Goal: Transaction & Acquisition: Subscribe to service/newsletter

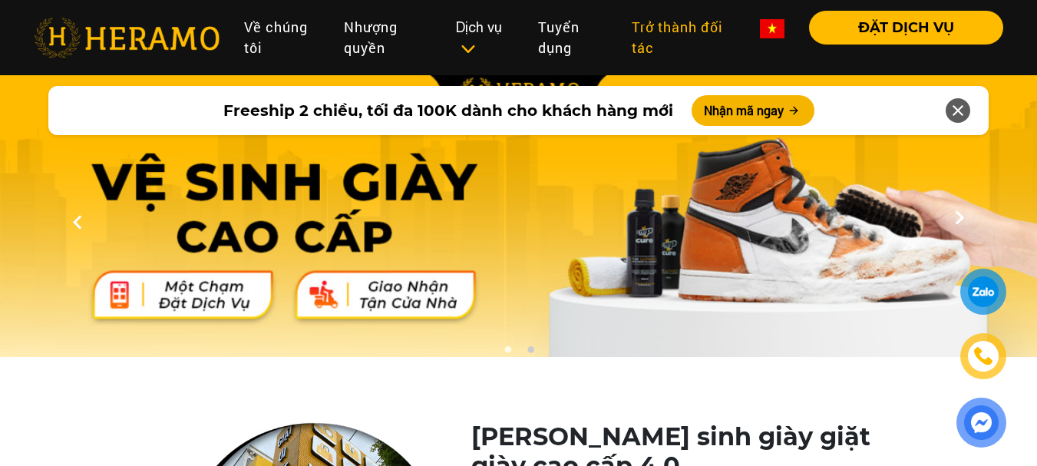
click at [660, 48] on link "Trở thành đối tác" at bounding box center [683, 38] width 128 height 54
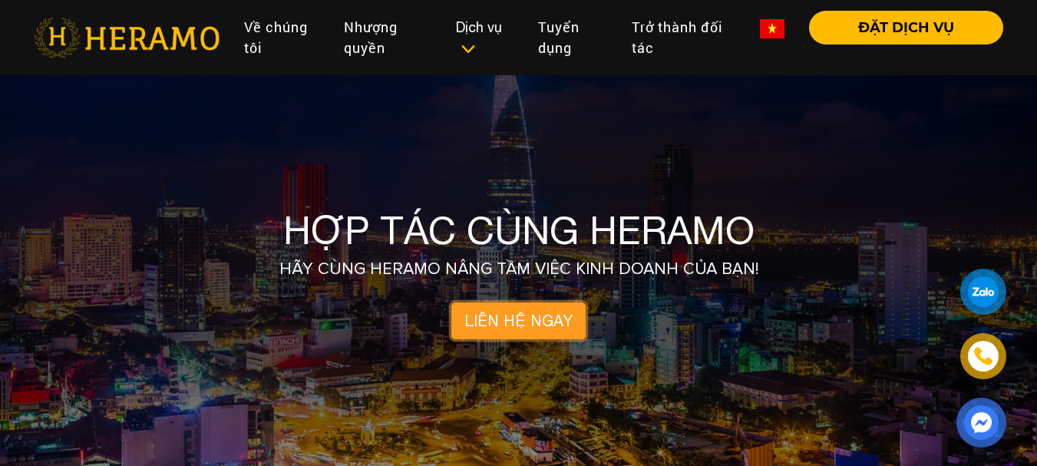
click at [565, 312] on link "LIÊN HỆ NGAY" at bounding box center [518, 320] width 134 height 37
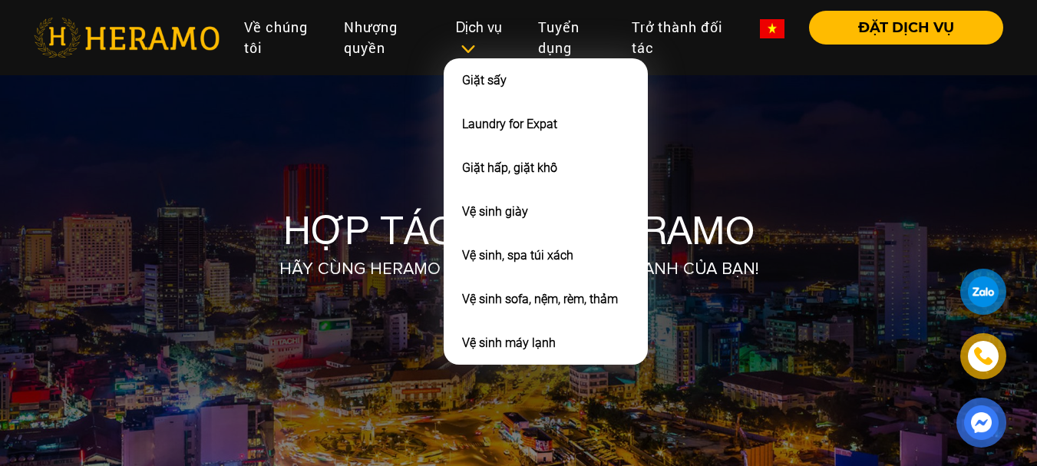
click at [464, 39] on div "Dịch vụ" at bounding box center [485, 37] width 58 height 41
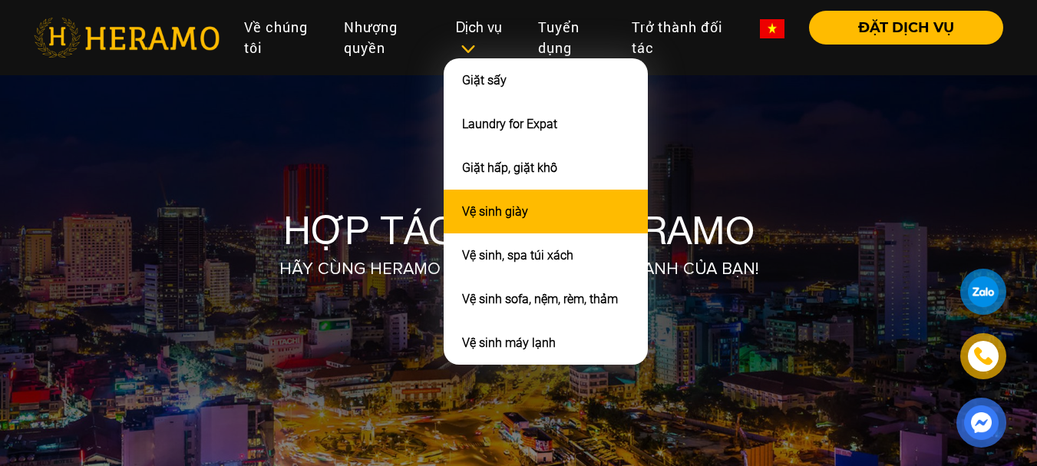
click at [546, 210] on li "Vệ sinh giày" at bounding box center [546, 212] width 204 height 44
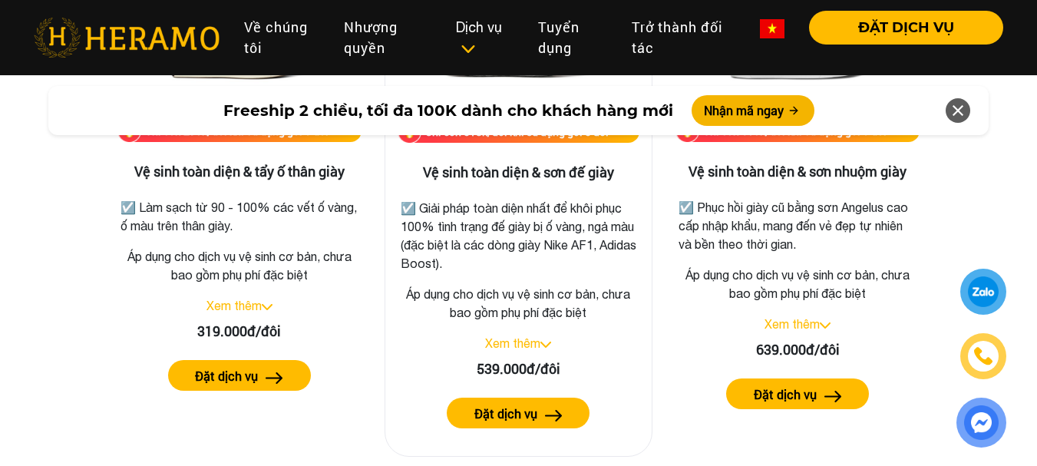
scroll to position [3144, 0]
